Goal: Find specific page/section: Find specific page/section

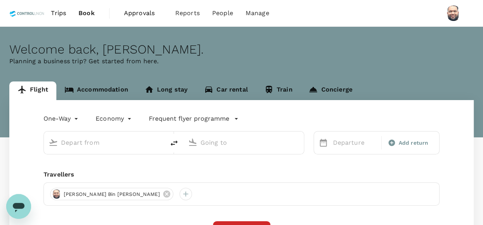
drag, startPoint x: 0, startPoint y: 0, endPoint x: 147, endPoint y: 13, distance: 147.5
click at [147, 13] on span "Approvals" at bounding box center [143, 13] width 39 height 9
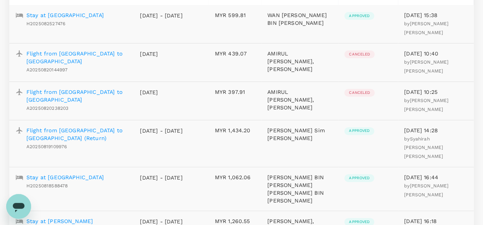
scroll to position [117, 0]
